Goal: Task Accomplishment & Management: Manage account settings

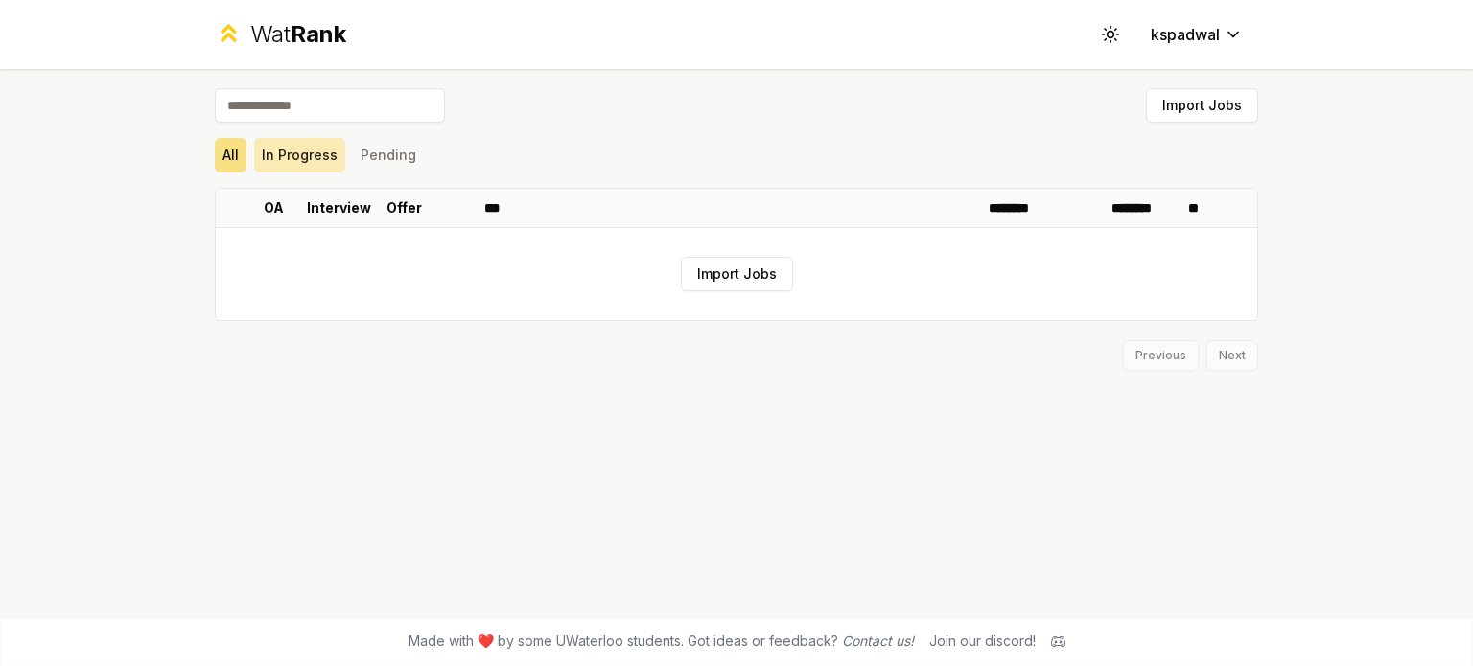
click at [292, 167] on button "In Progress" at bounding box center [299, 155] width 91 height 35
click at [405, 143] on button "Pending" at bounding box center [388, 155] width 71 height 35
click at [249, 147] on div "All In Progress Pending" at bounding box center [736, 155] width 1043 height 35
click at [226, 147] on button "All" at bounding box center [231, 155] width 32 height 35
click at [712, 269] on button "Import Jobs" at bounding box center [737, 274] width 112 height 35
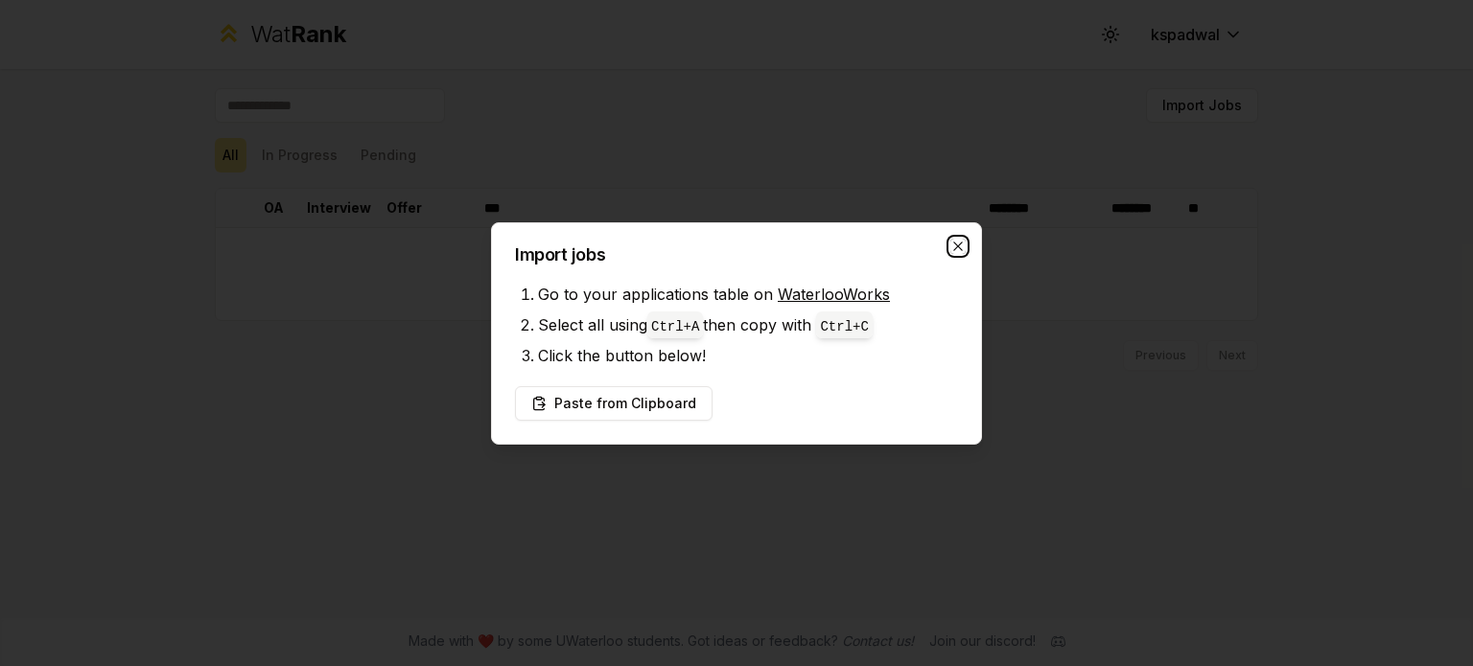
click at [954, 242] on icon "button" at bounding box center [957, 246] width 9 height 9
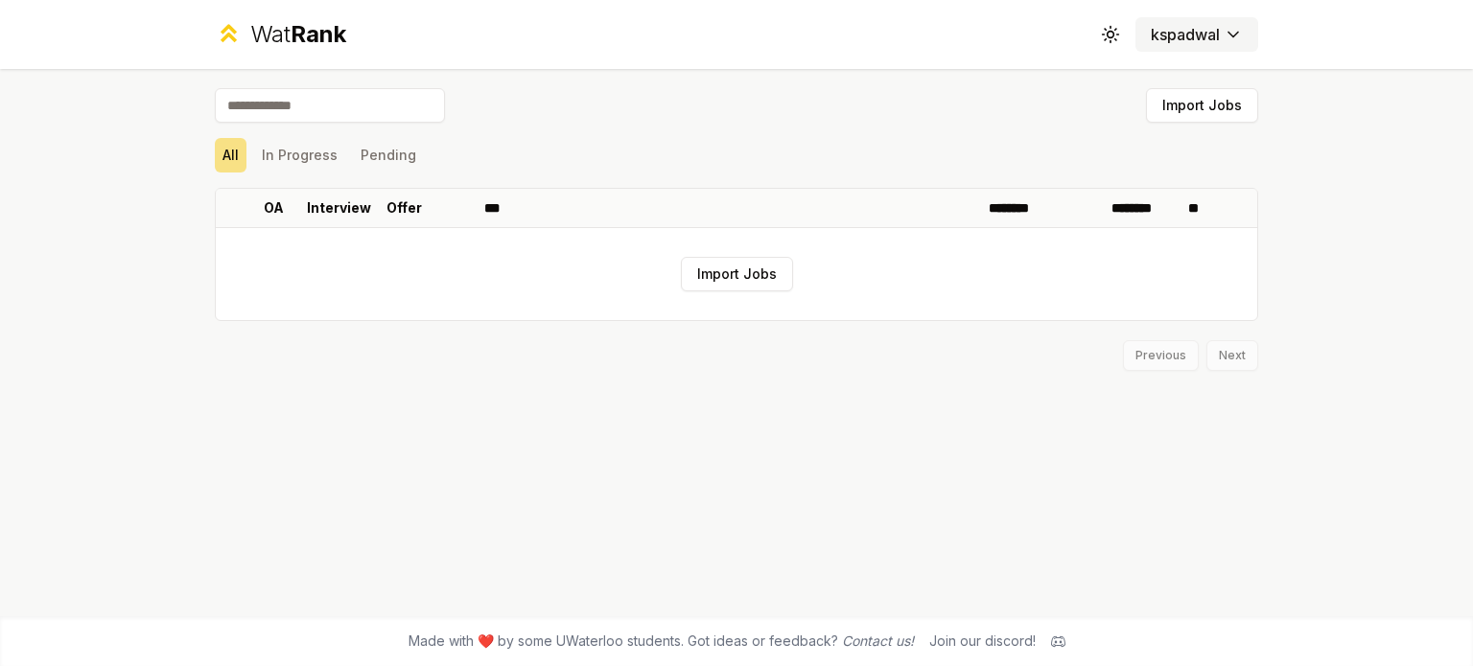
click at [1179, 24] on html "Wat Rank Toggle theme kspadwal Import Jobs All In Progress Pending OA Interview…" at bounding box center [736, 333] width 1473 height 666
click at [1104, 30] on html "Wat Rank Toggle theme kspadwal Import Jobs All In Progress Pending OA Interview…" at bounding box center [736, 333] width 1473 height 666
click at [1175, 32] on html "Wat Rank Toggle theme kspadwal Import Jobs All In Progress Pending OA Interview…" at bounding box center [736, 333] width 1473 height 666
click at [1173, 76] on span "Log out" at bounding box center [1194, 69] width 48 height 19
